Goal: Transaction & Acquisition: Purchase product/service

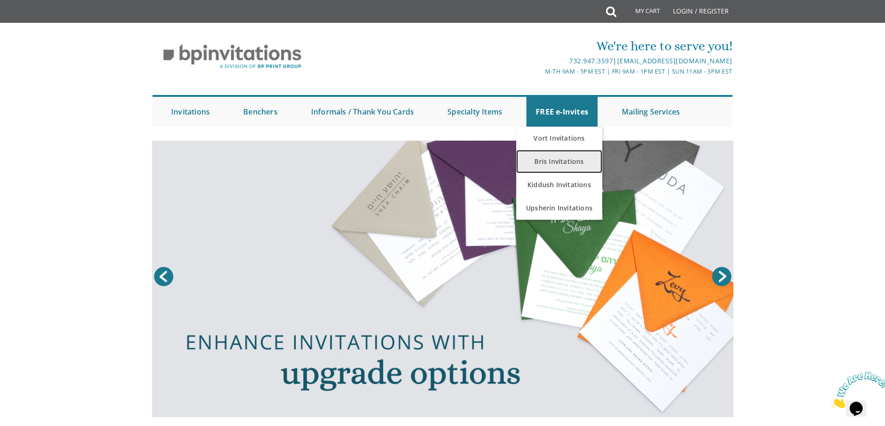
click at [576, 160] on link "Bris Invitations" at bounding box center [559, 161] width 86 height 23
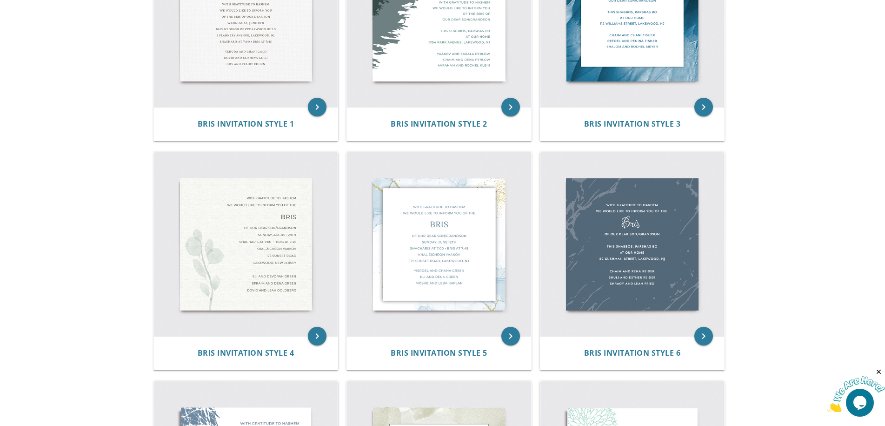
scroll to position [372, 0]
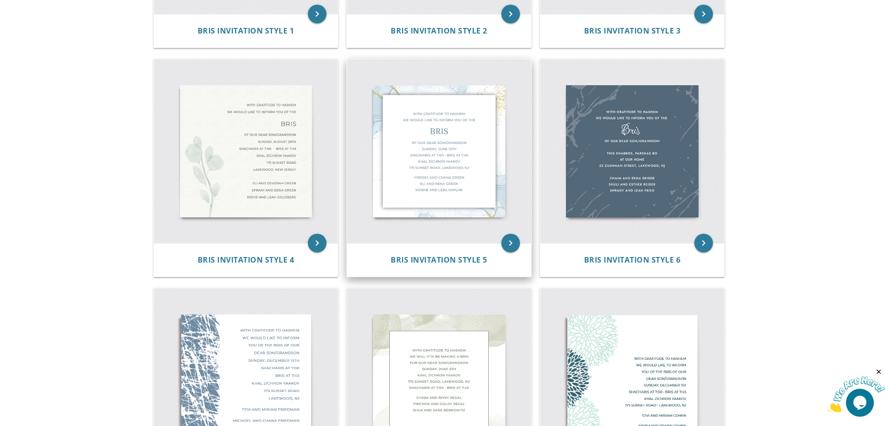
click at [479, 157] on img at bounding box center [439, 151] width 184 height 184
click at [513, 253] on div "Bris Invitation Style 5" at bounding box center [439, 259] width 184 height 33
click at [508, 246] on icon "keyboard_arrow_right" at bounding box center [510, 242] width 19 height 19
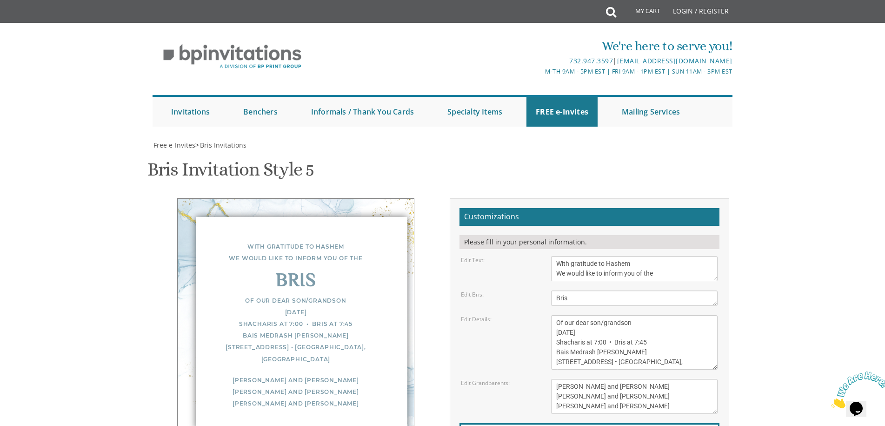
scroll to position [47, 0]
click at [644, 256] on textarea "With gratitude to Hashem We would like to inform you of the" at bounding box center [634, 268] width 166 height 25
click at [623, 256] on textarea "With gratitude to Hashem We would like to inform you of the" at bounding box center [634, 268] width 166 height 25
type textarea "With gratitude to Hashem We would like to invite you the"
click at [622, 290] on textarea "Bris" at bounding box center [634, 297] width 166 height 15
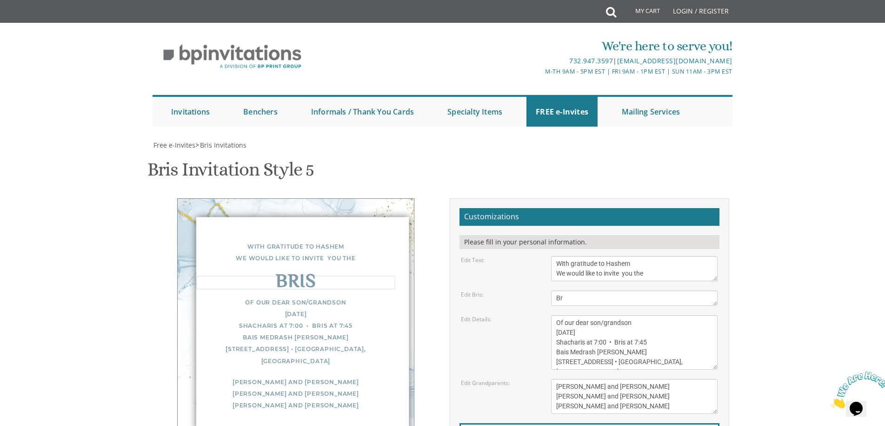
type textarea "B"
type textarea "Shalom Zachor"
click at [640, 315] on textarea "Of our dear son/grandson Sunday, December 1st Shacharis at 7:00 • Bris at 7:45 …" at bounding box center [634, 342] width 166 height 54
drag, startPoint x: 624, startPoint y: 286, endPoint x: 536, endPoint y: 286, distance: 87.9
click at [536, 315] on div "Edit Details: Of our dear son/grandson Sunday, December 1st Shacharis at 7:00 •…" at bounding box center [589, 342] width 271 height 54
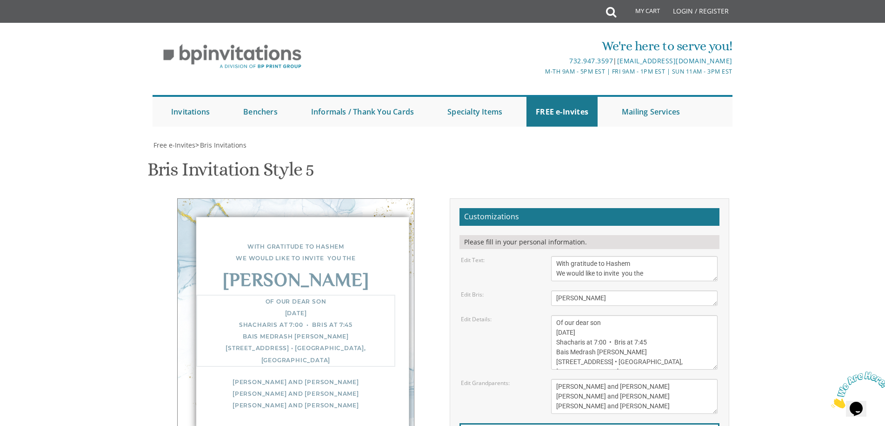
drag, startPoint x: 622, startPoint y: 307, endPoint x: 572, endPoint y: 306, distance: 50.7
click at [572, 315] on textarea "Of our dear son/grandson Sunday, December 1st Shacharis at 7:00 • Bris at 7:45 …" at bounding box center [634, 342] width 166 height 54
drag, startPoint x: 620, startPoint y: 294, endPoint x: 504, endPoint y: 294, distance: 115.8
click at [504, 315] on div "Edit Details: Of our dear son/grandson Sunday, December 1st Shacharis at 7:00 •…" at bounding box center [589, 342] width 271 height 54
drag, startPoint x: 618, startPoint y: 286, endPoint x: 474, endPoint y: 292, distance: 144.3
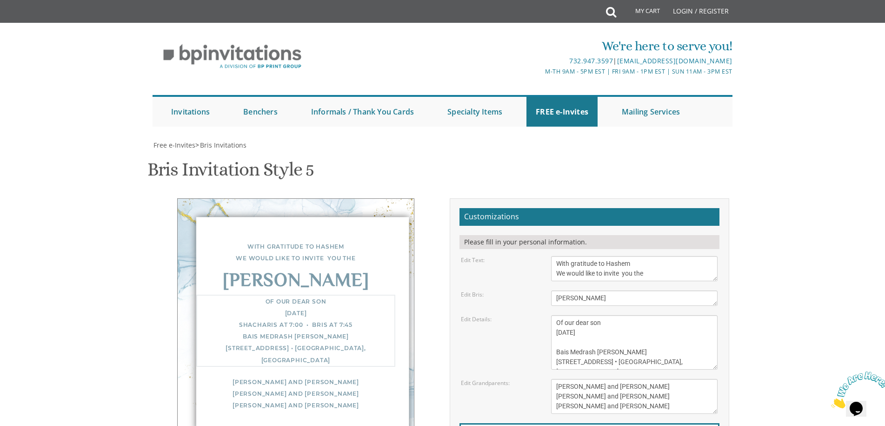
click at [474, 315] on div "Edit Details: Of our dear son/grandson Sunday, December 1st Shacharis at 7:00 •…" at bounding box center [589, 342] width 271 height 54
click at [627, 315] on textarea "Of our dear son/grandson Sunday, December 1st Shacharis at 7:00 • Bris at 7:45 …" at bounding box center [634, 342] width 166 height 54
type textarea "Of our dear son Bais Medrash Ohr Tuvia 969 East End Avenue • Lakewood, NJ"
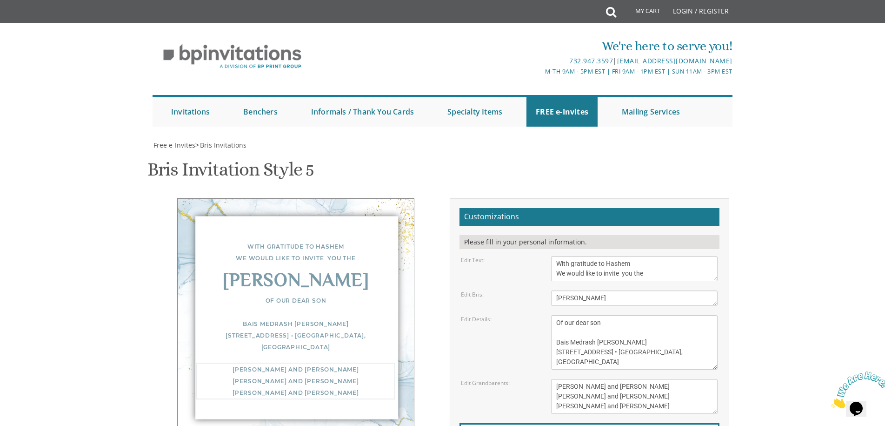
drag, startPoint x: 629, startPoint y: 312, endPoint x: 516, endPoint y: 273, distance: 120.2
click at [516, 273] on form "Customizations Please fill in your personal information. Edit Text: With gratit…" at bounding box center [589, 352] width 260 height 288
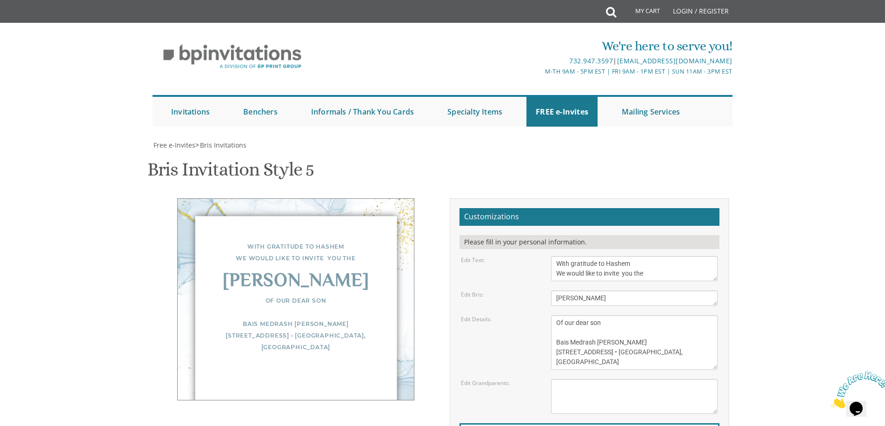
click at [515, 315] on div "Edit Details: Of our dear son/grandson Sunday, December 1st Shacharis at 7:00 •…" at bounding box center [589, 342] width 271 height 54
